Goal: Task Accomplishment & Management: Manage account settings

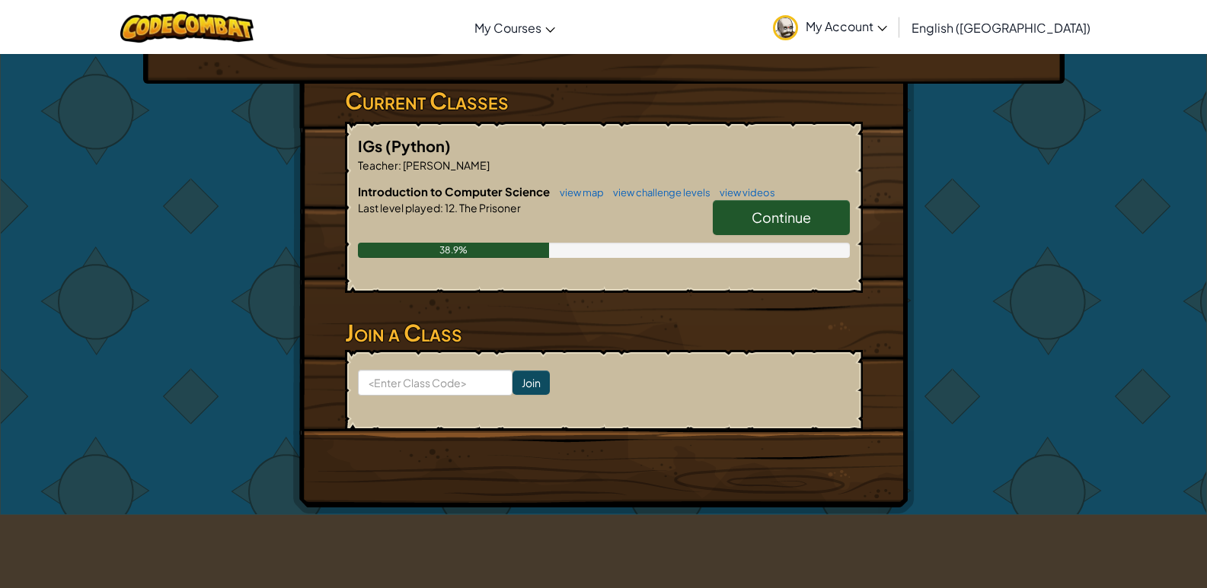
scroll to position [381, 0]
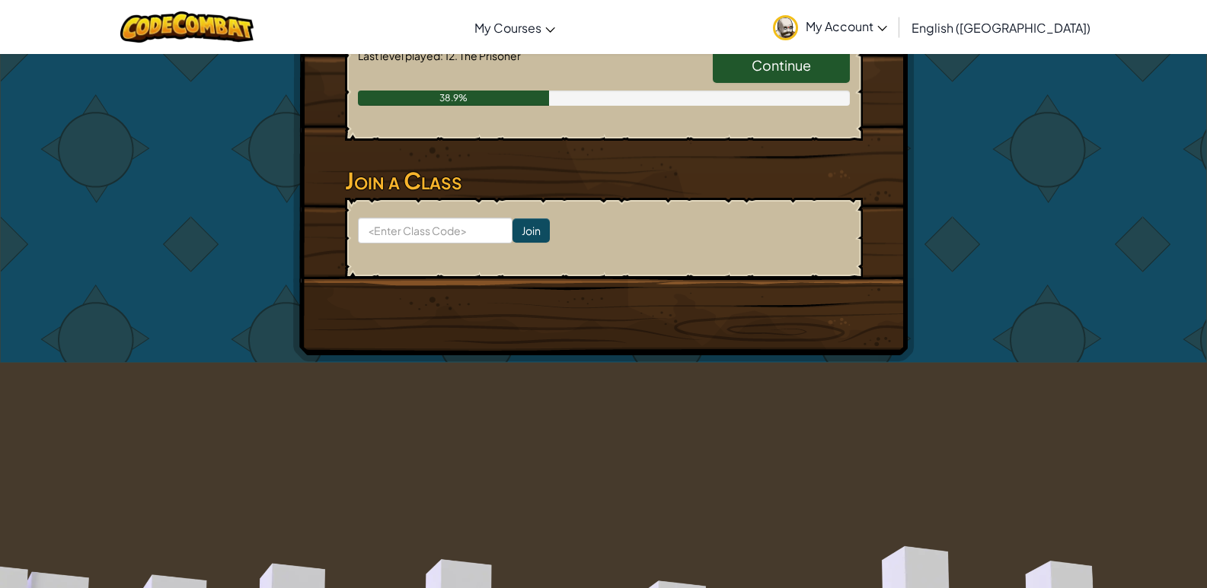
click at [771, 69] on span "Continue" at bounding box center [780, 65] width 59 height 18
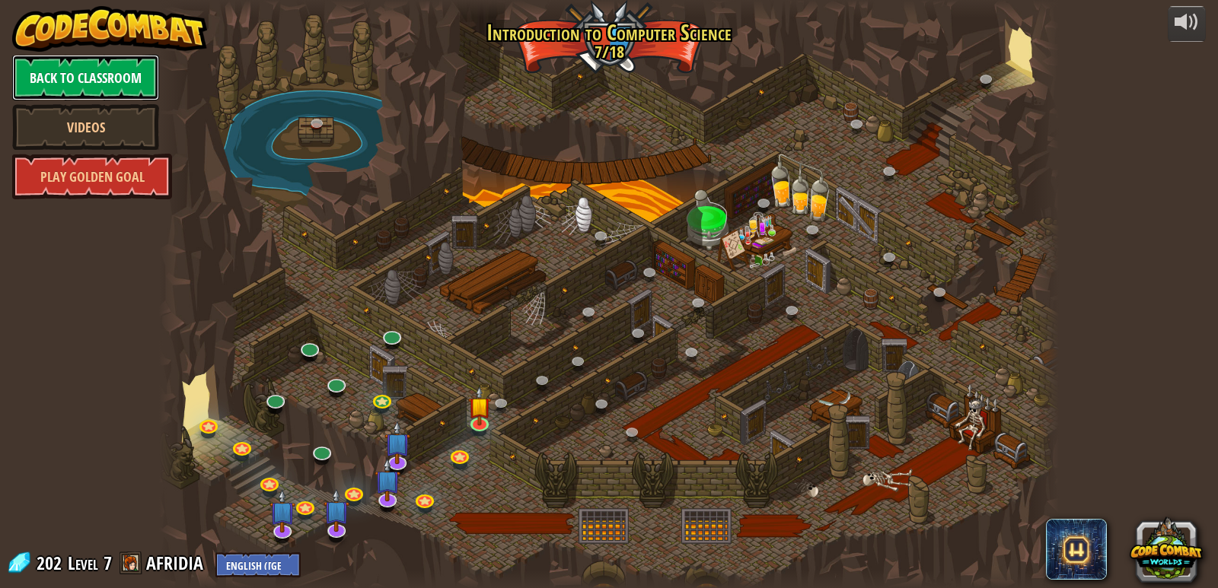
click at [90, 75] on link "Back to Classroom" at bounding box center [85, 78] width 147 height 46
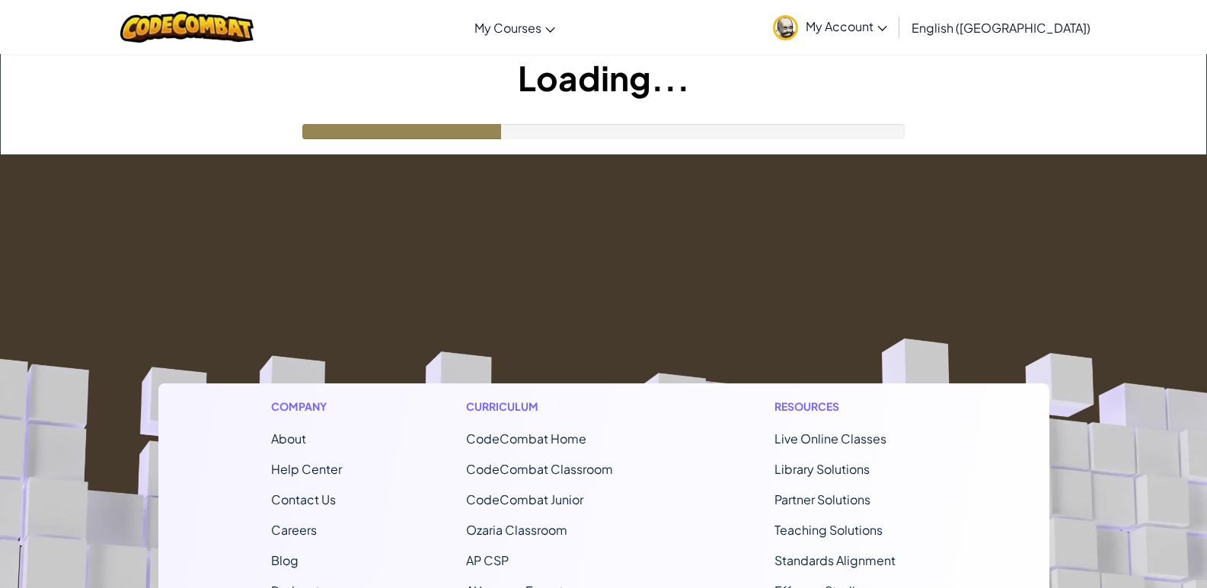
click at [887, 27] on span "My Account" at bounding box center [845, 26] width 81 height 16
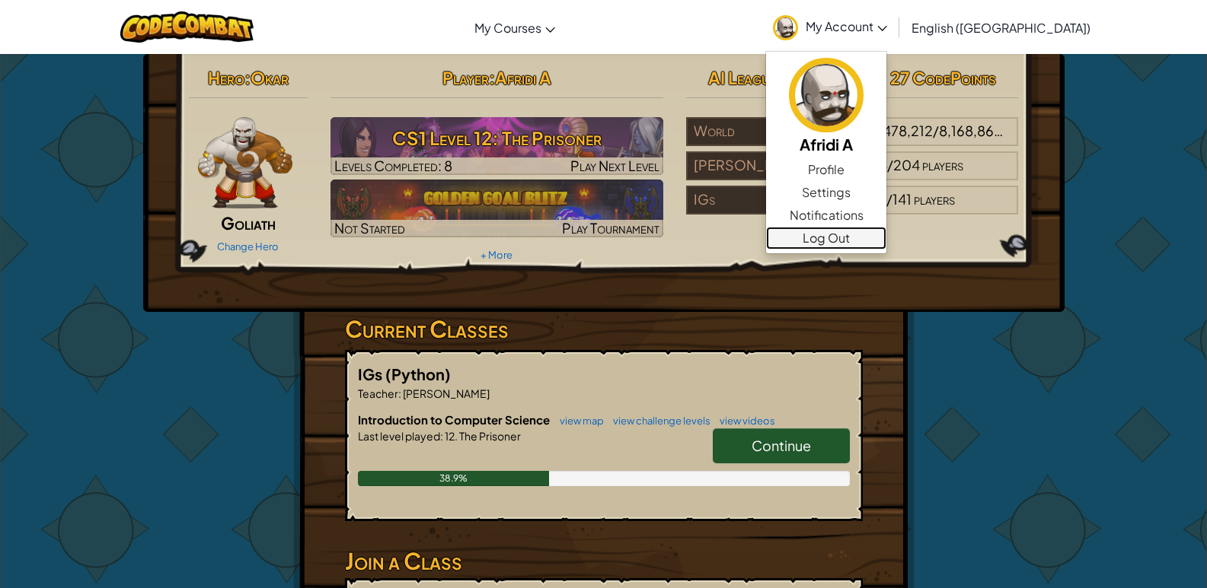
click at [886, 242] on link "Log Out" at bounding box center [826, 238] width 120 height 23
